Goal: Find specific page/section: Find specific page/section

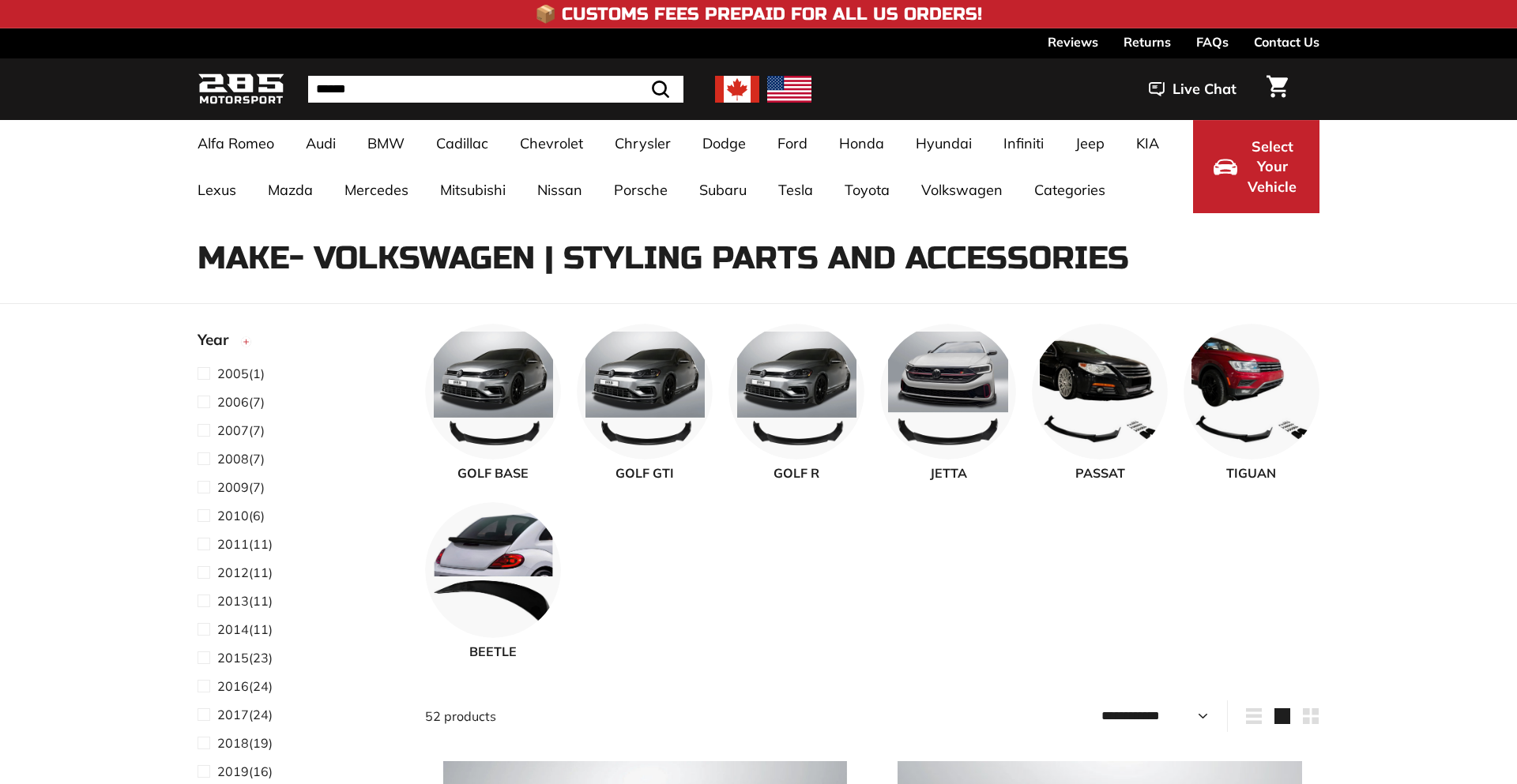
select select "**********"
